Goal: Transaction & Acquisition: Purchase product/service

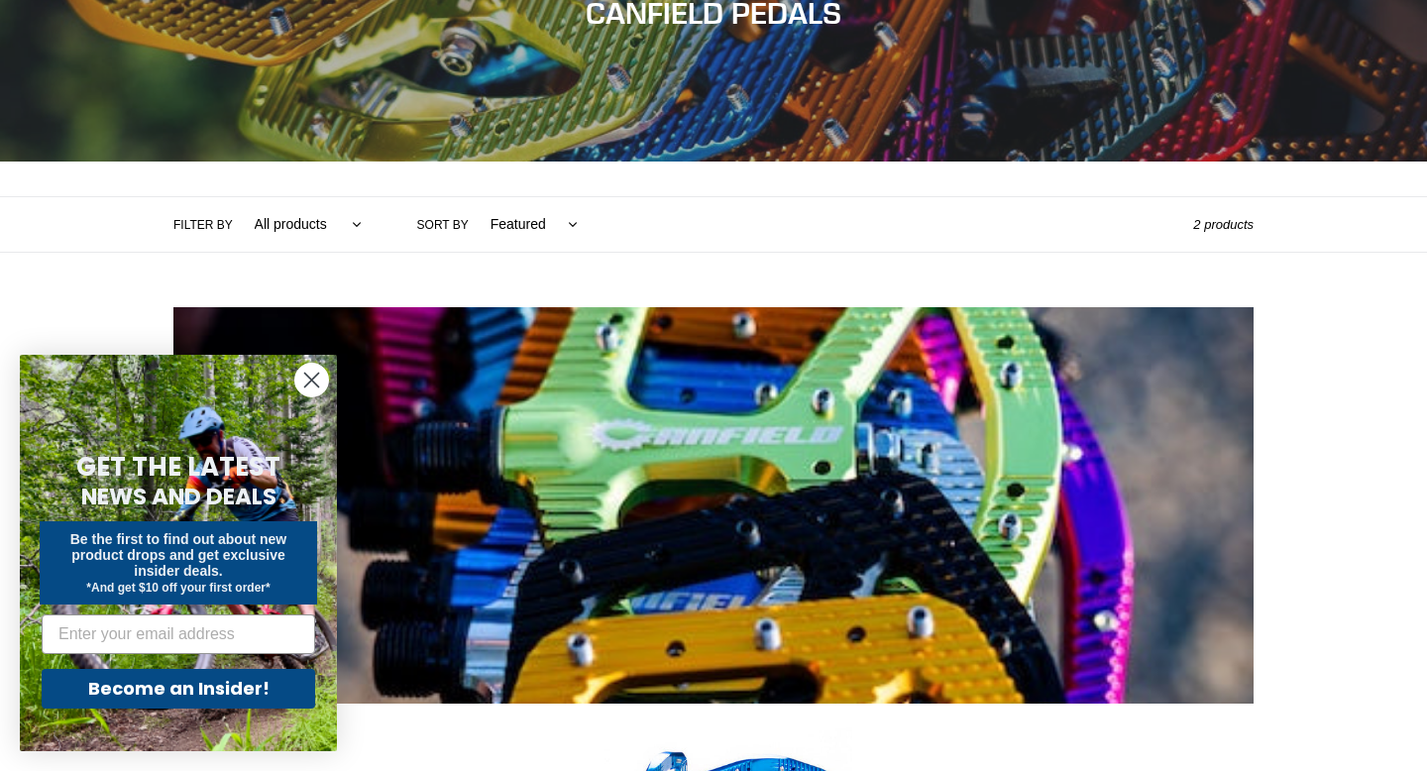
scroll to position [405, 0]
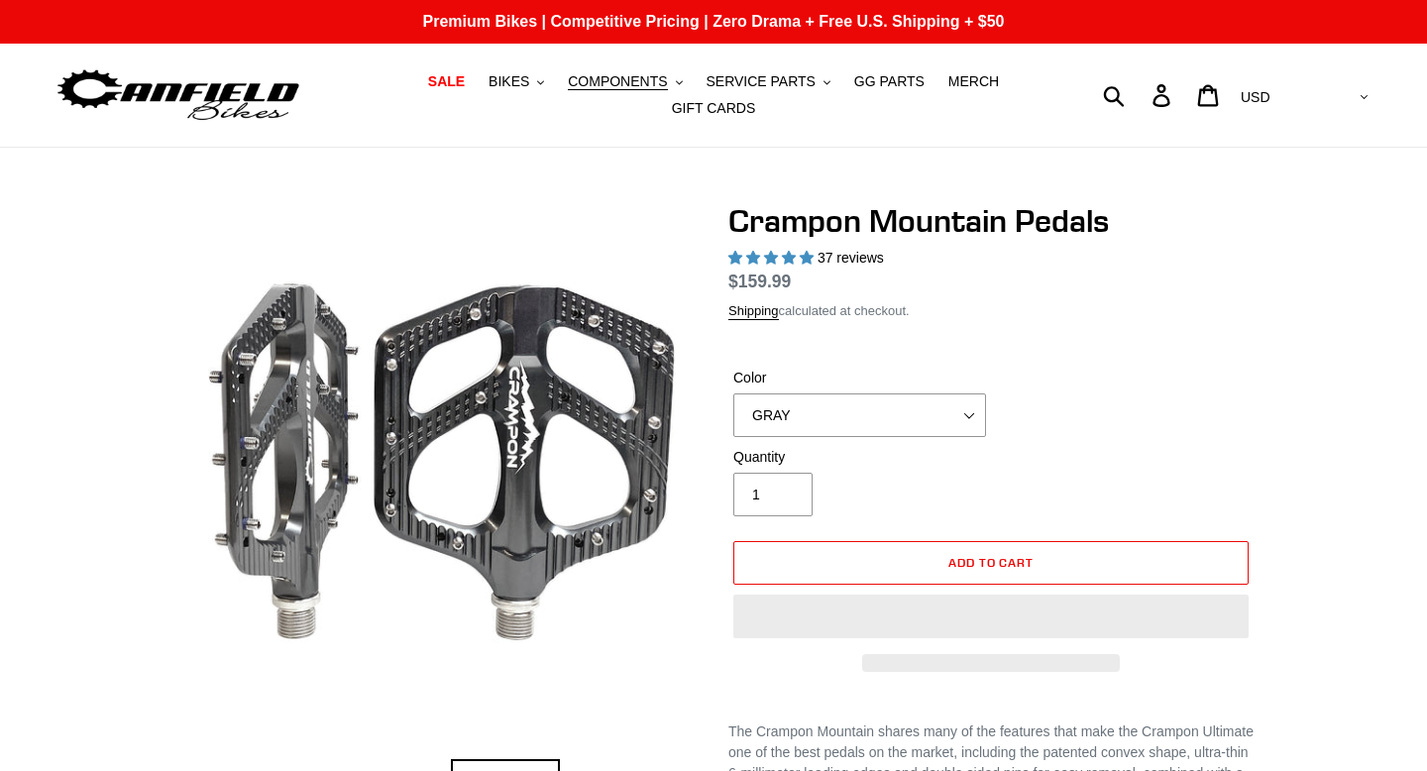
select select "highest-rating"
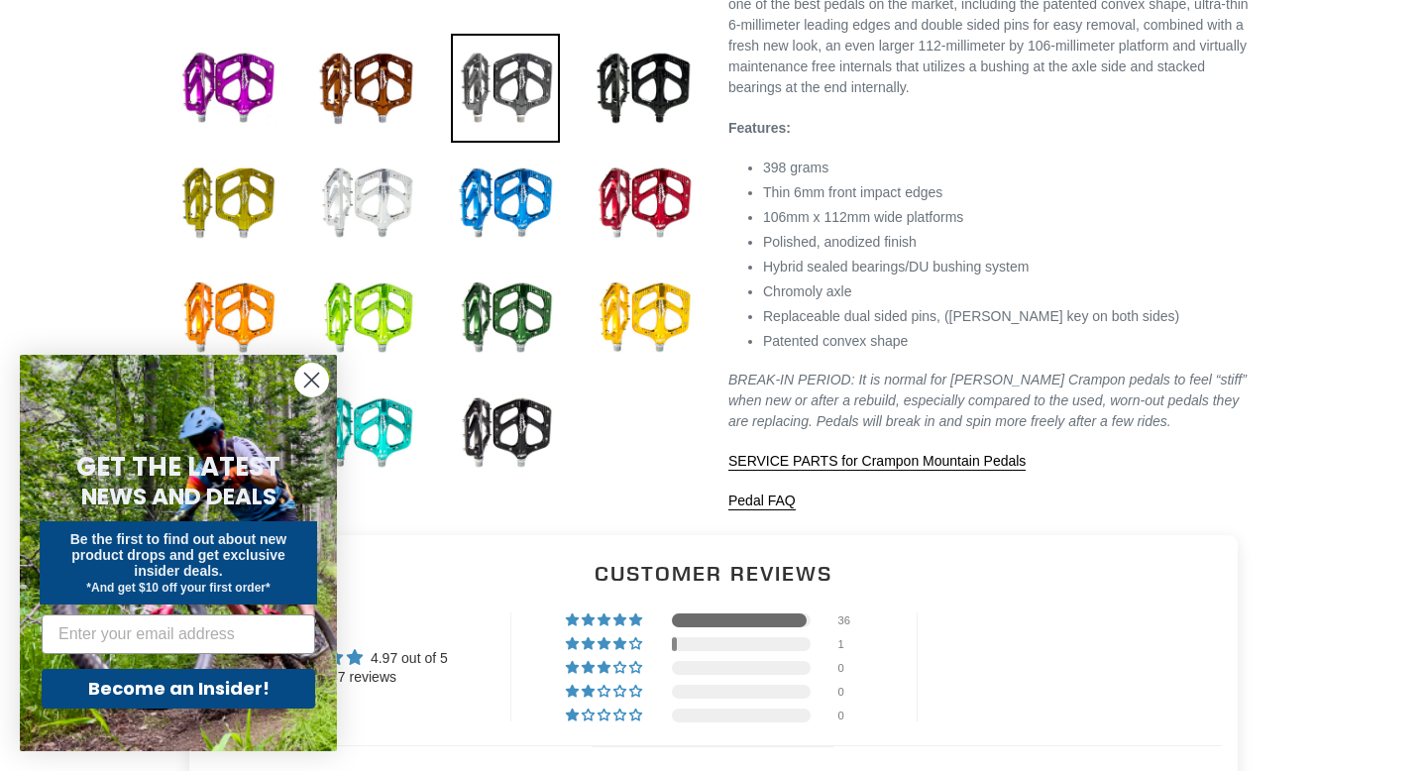
scroll to position [774, 0]
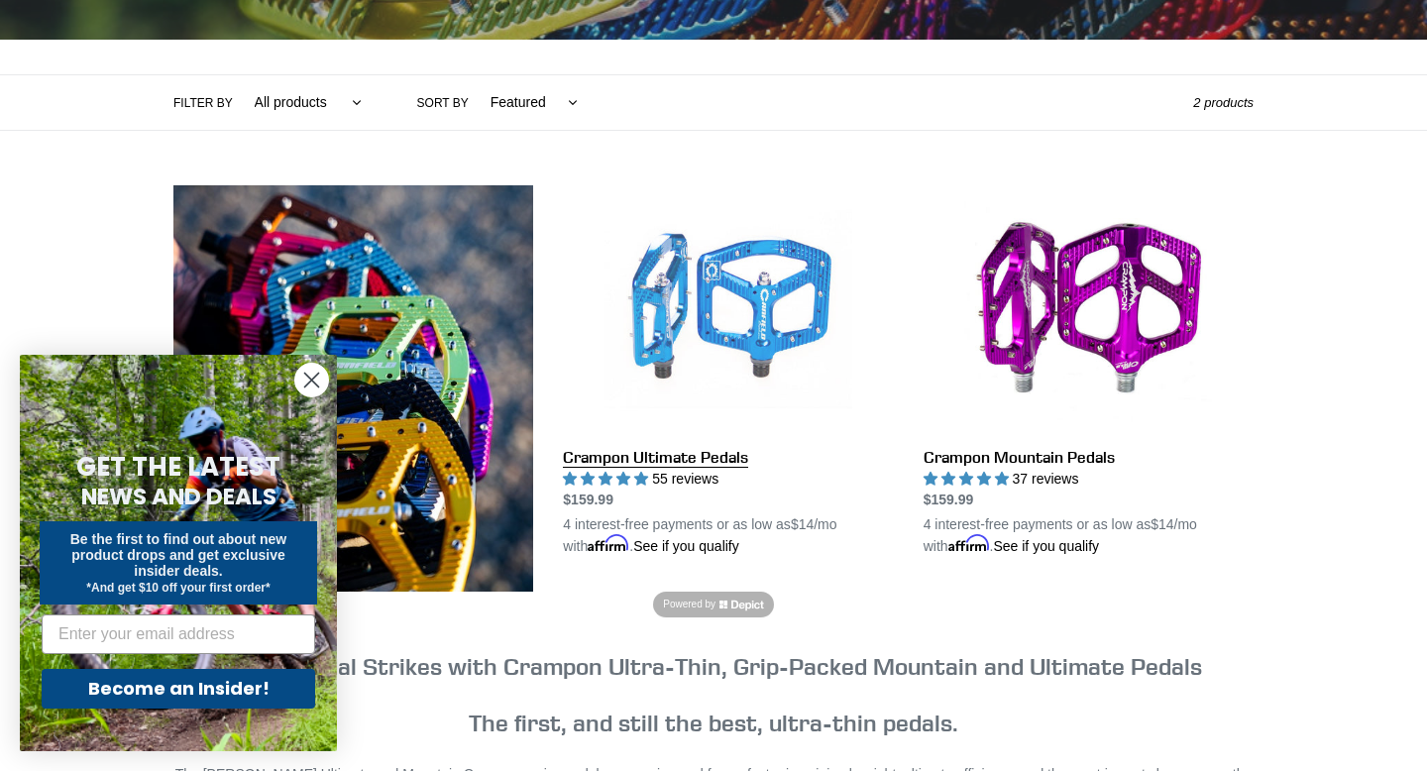
click at [660, 370] on link "Crampon Ultimate Pedals" at bounding box center [728, 371] width 330 height 372
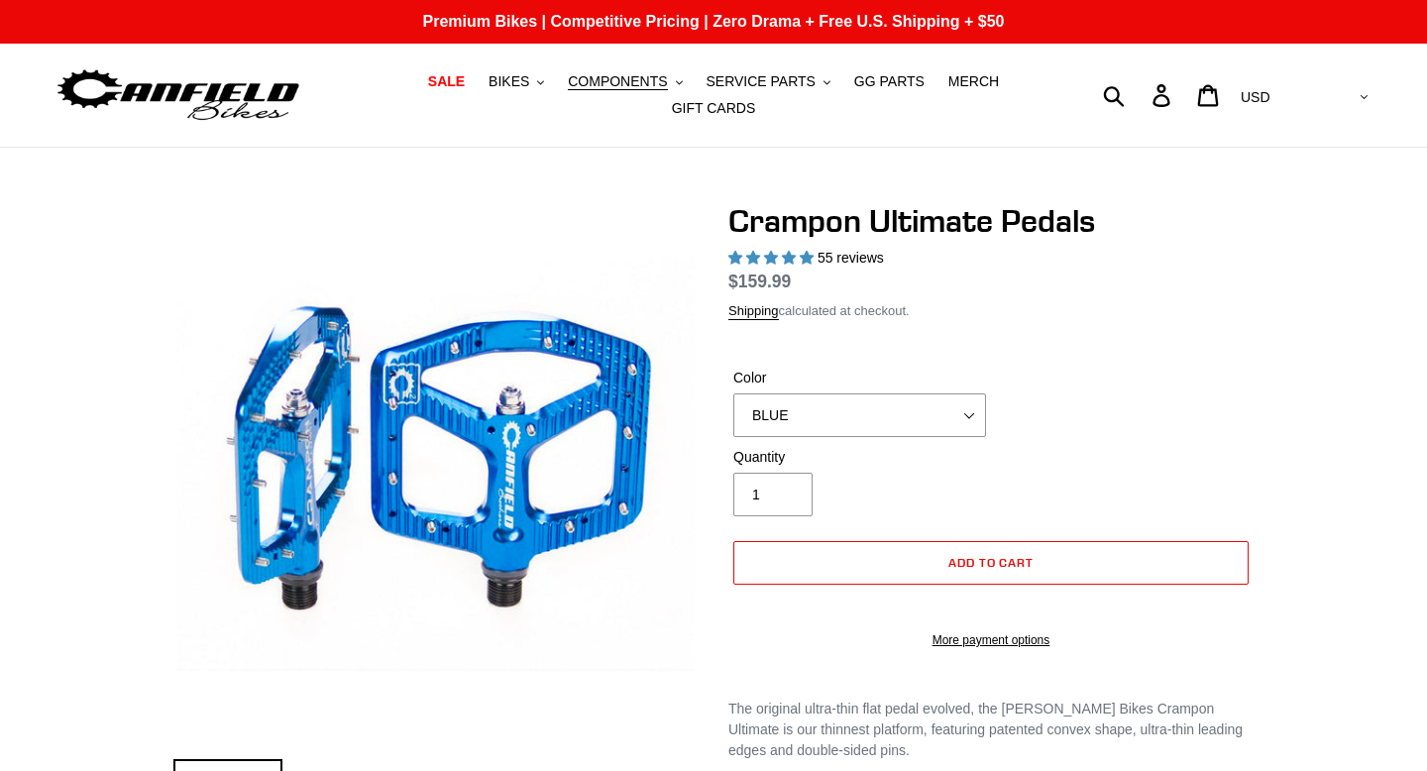
select select "highest-rating"
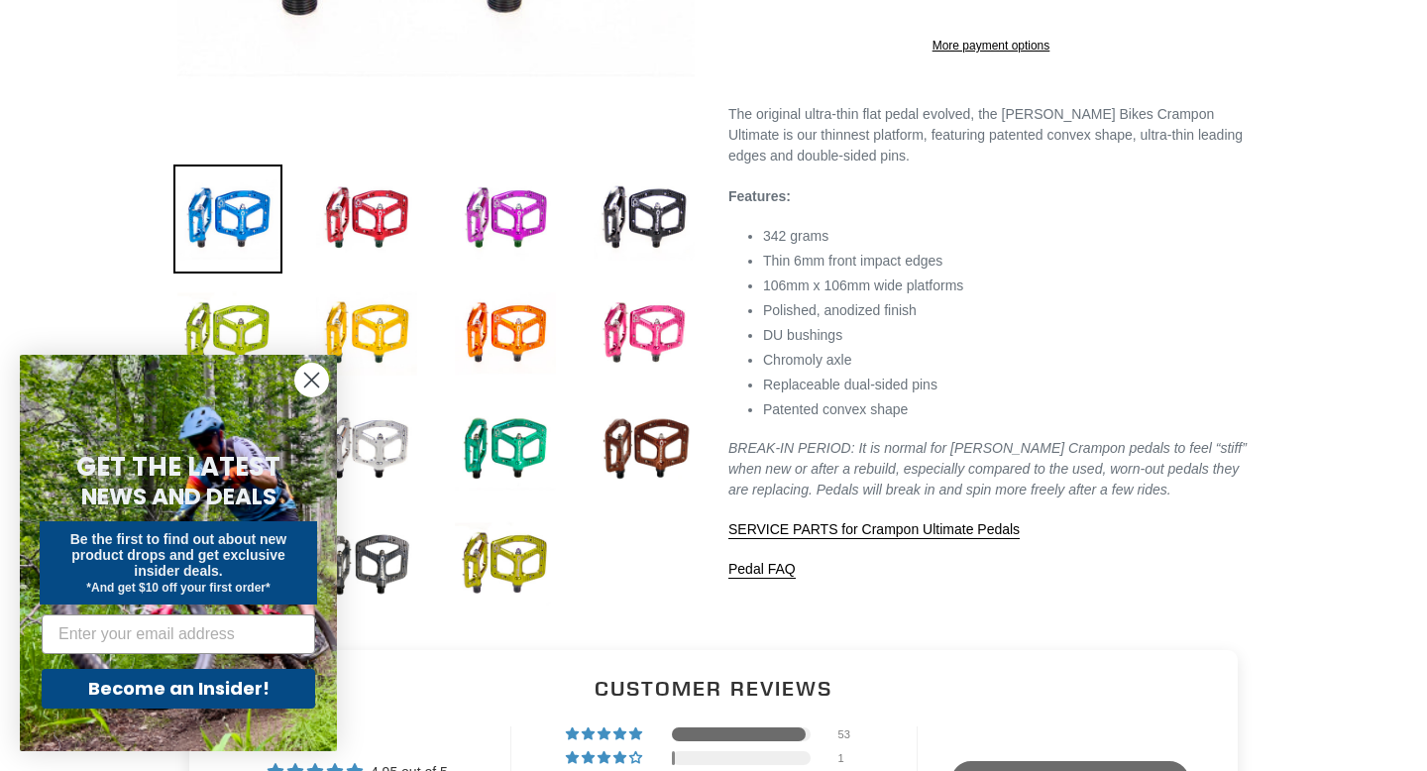
scroll to position [588, 0]
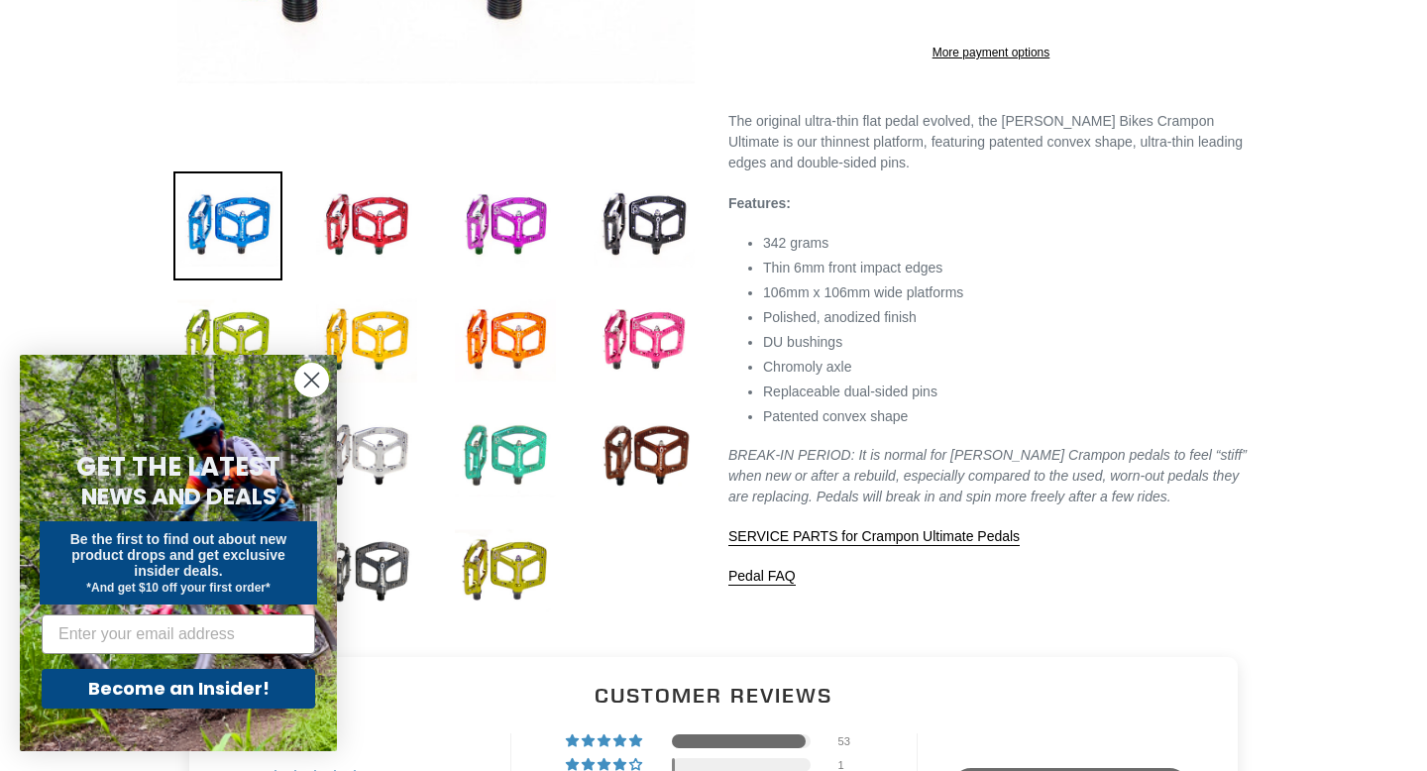
click at [521, 416] on img at bounding box center [505, 455] width 109 height 109
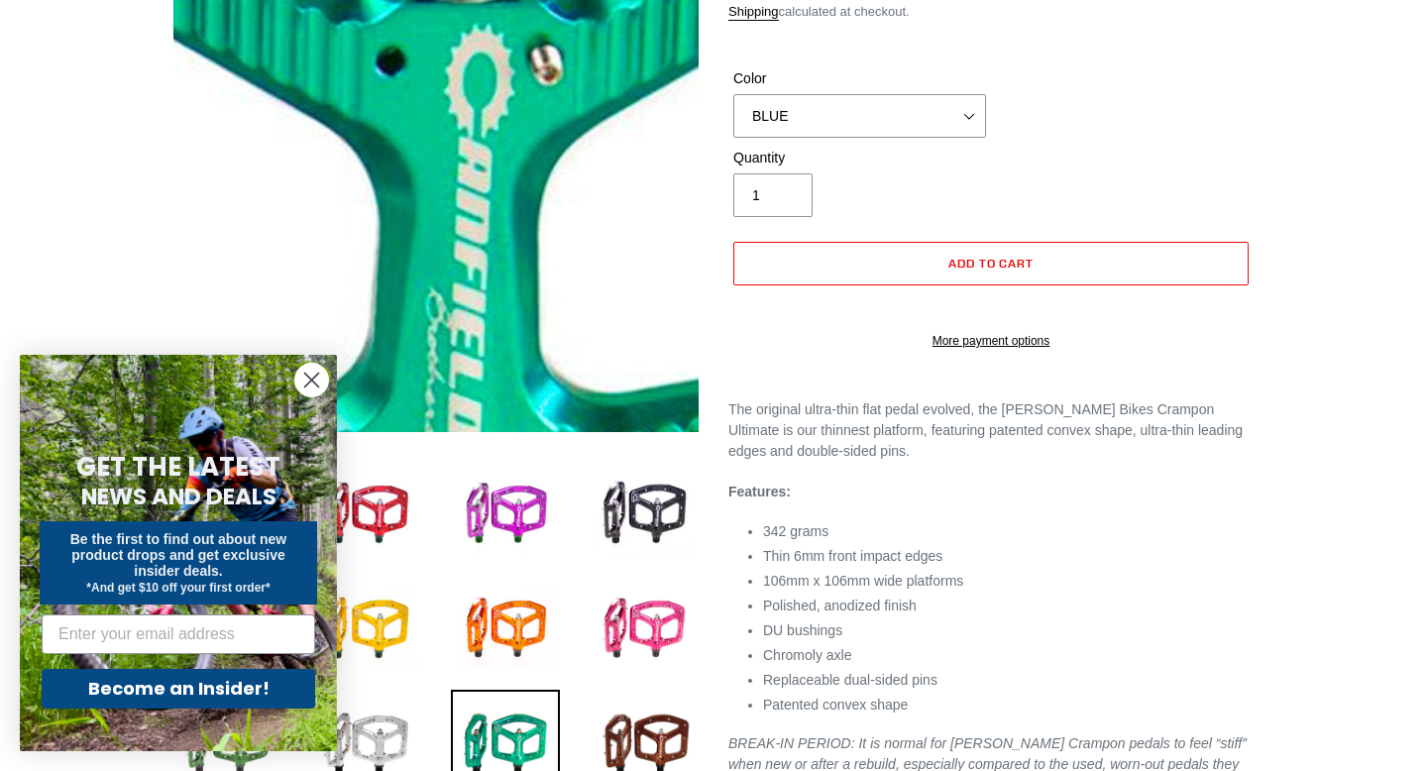
scroll to position [443, 0]
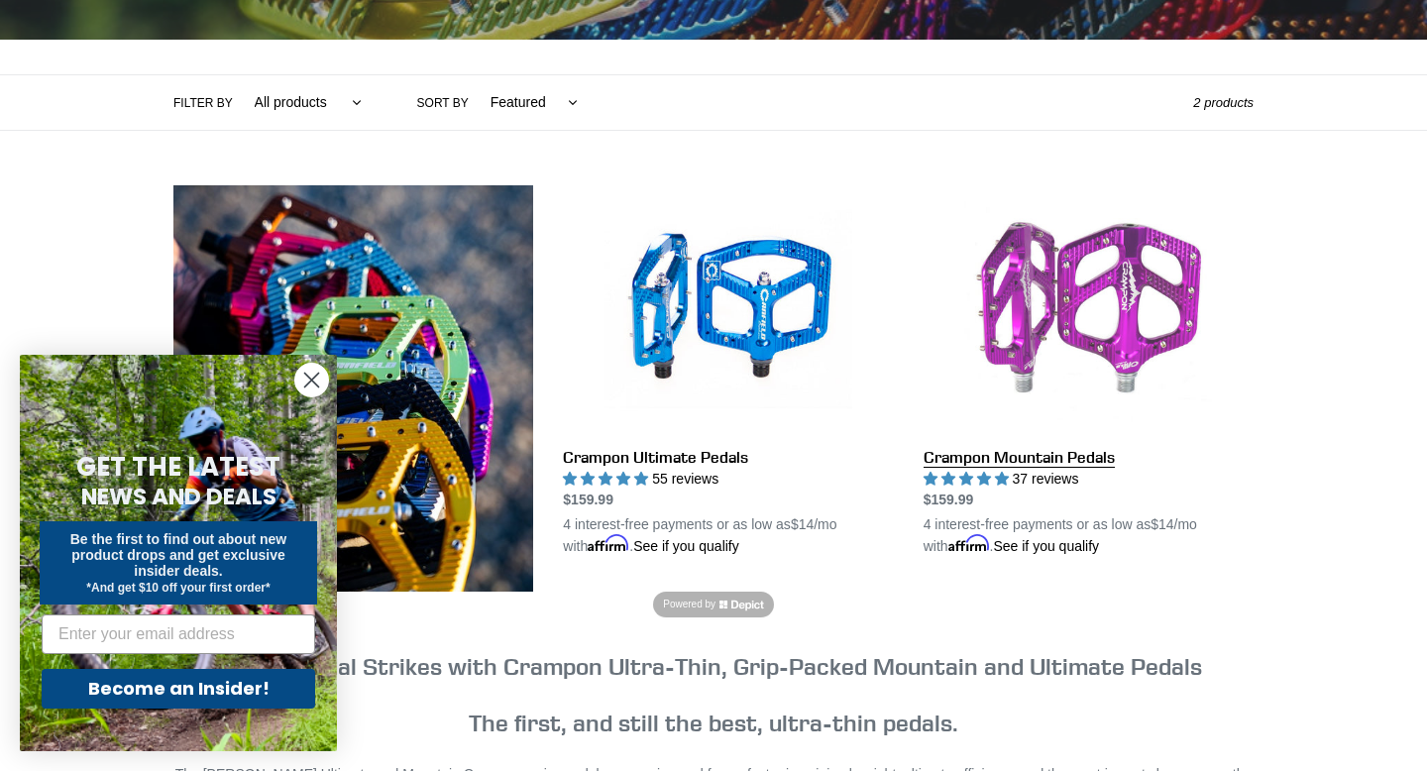
click at [1114, 306] on link "Crampon Mountain Pedals" at bounding box center [1089, 371] width 330 height 372
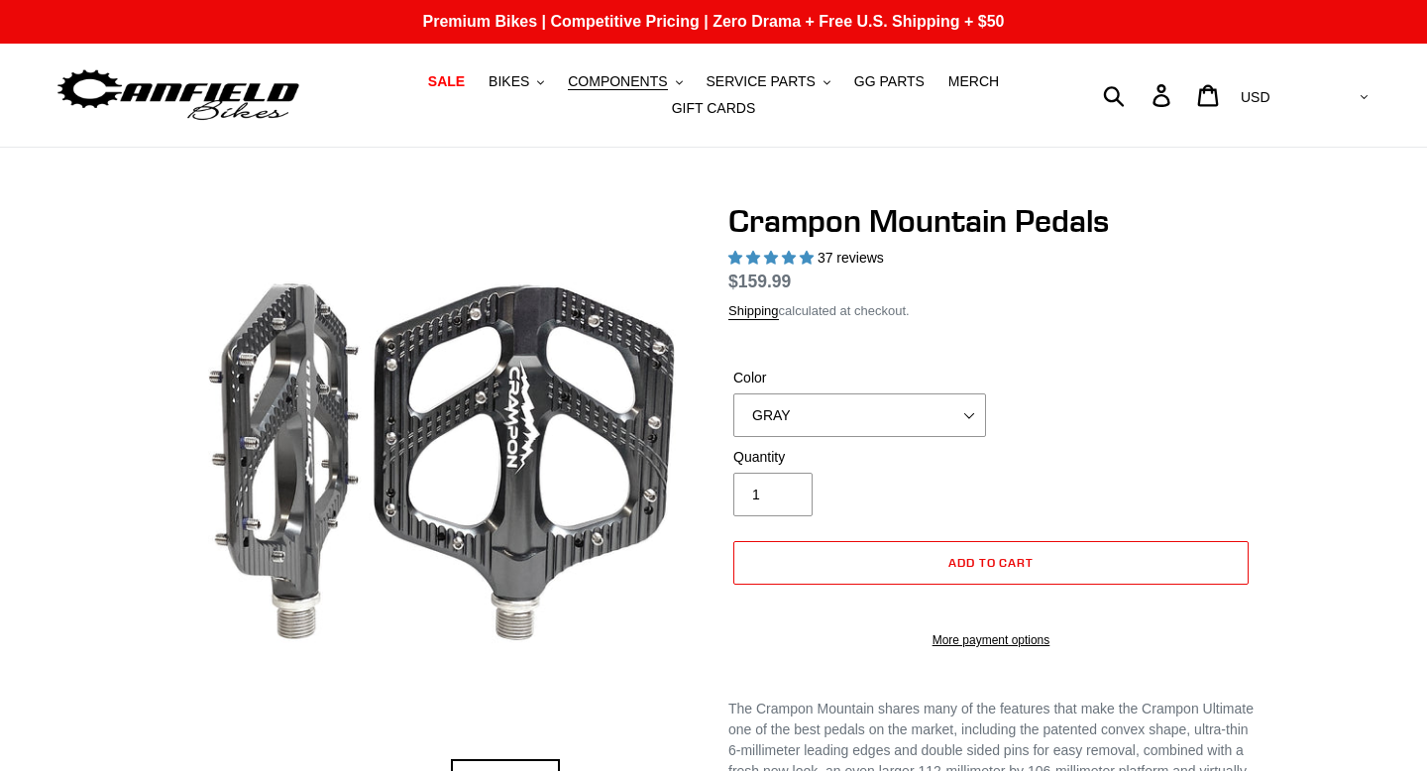
select select "highest-rating"
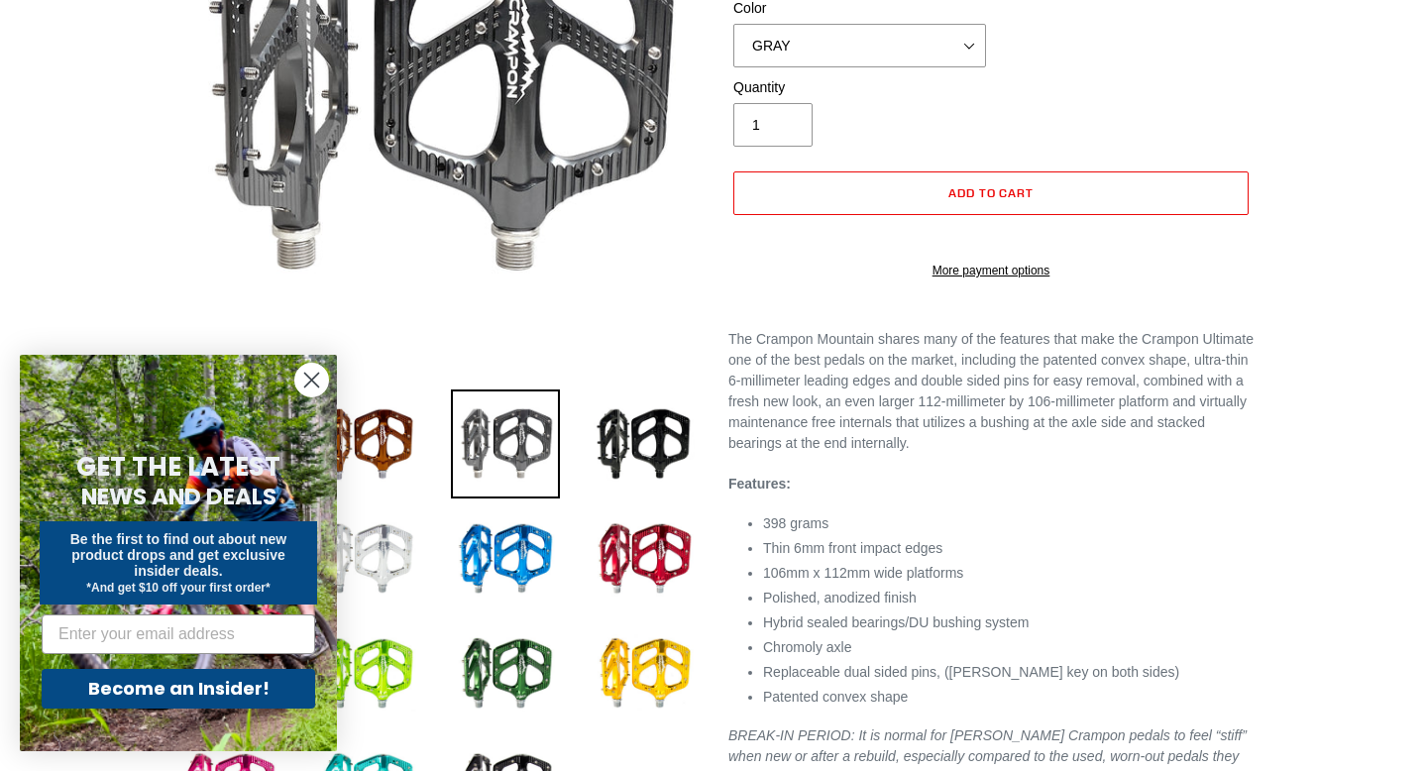
scroll to position [496, 0]
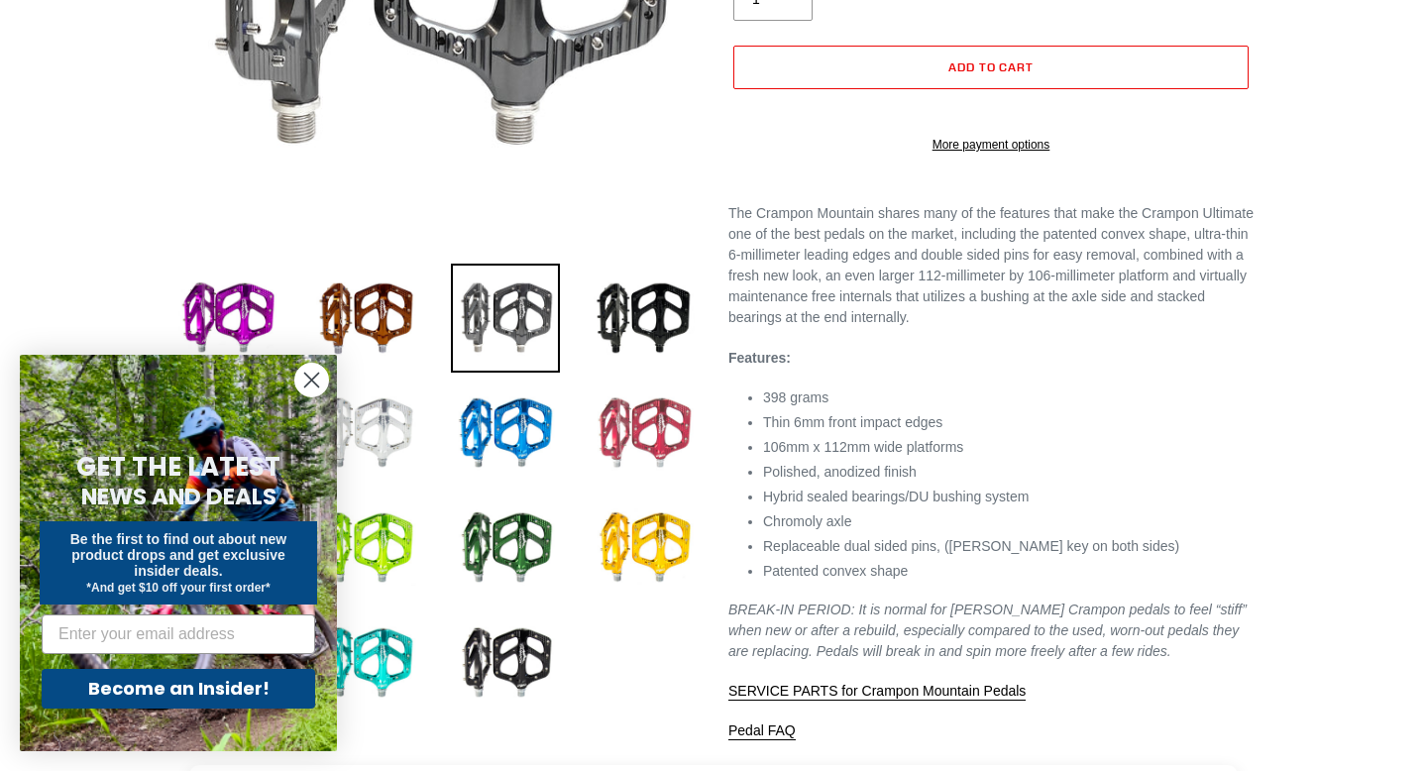
click at [620, 430] on img at bounding box center [644, 433] width 109 height 109
select select "RED"
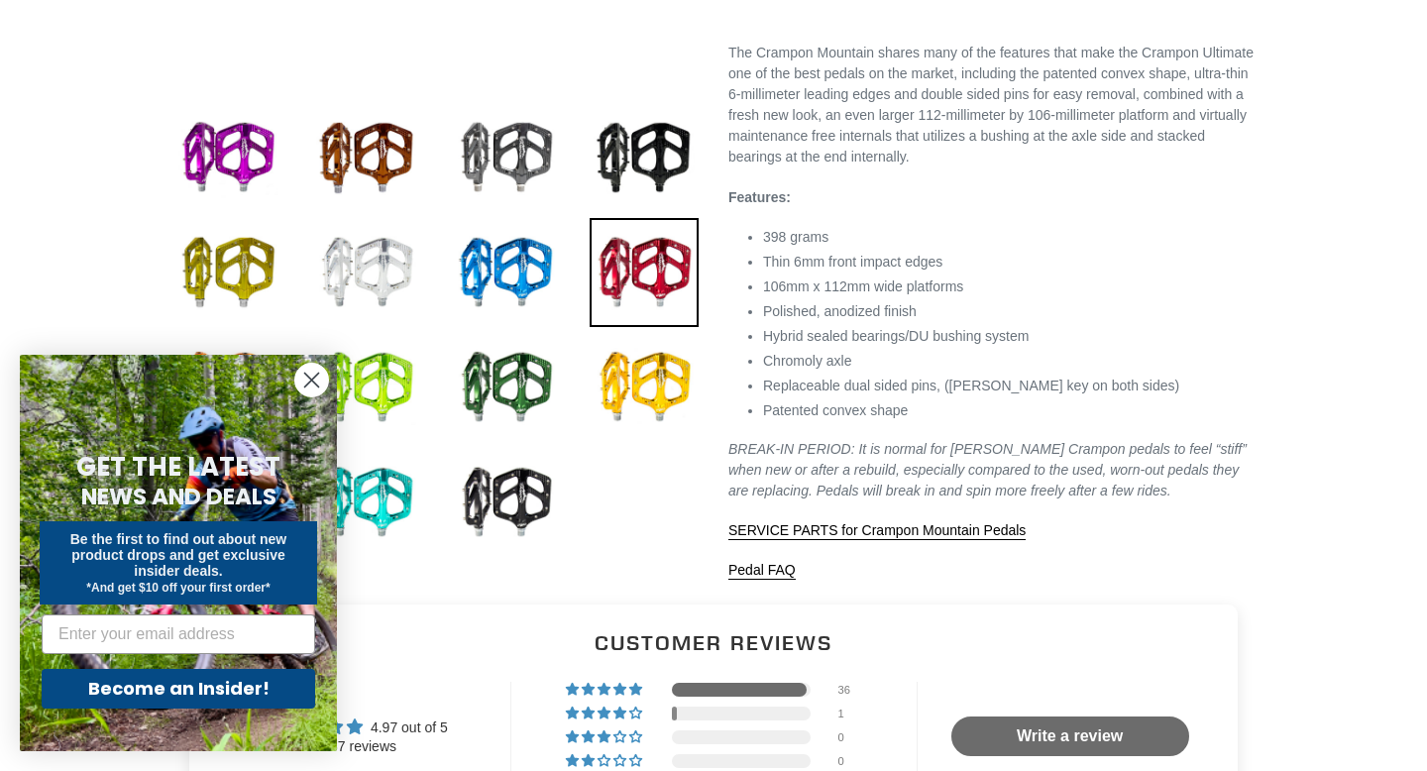
scroll to position [624, 0]
